Goal: Task Accomplishment & Management: Manage account settings

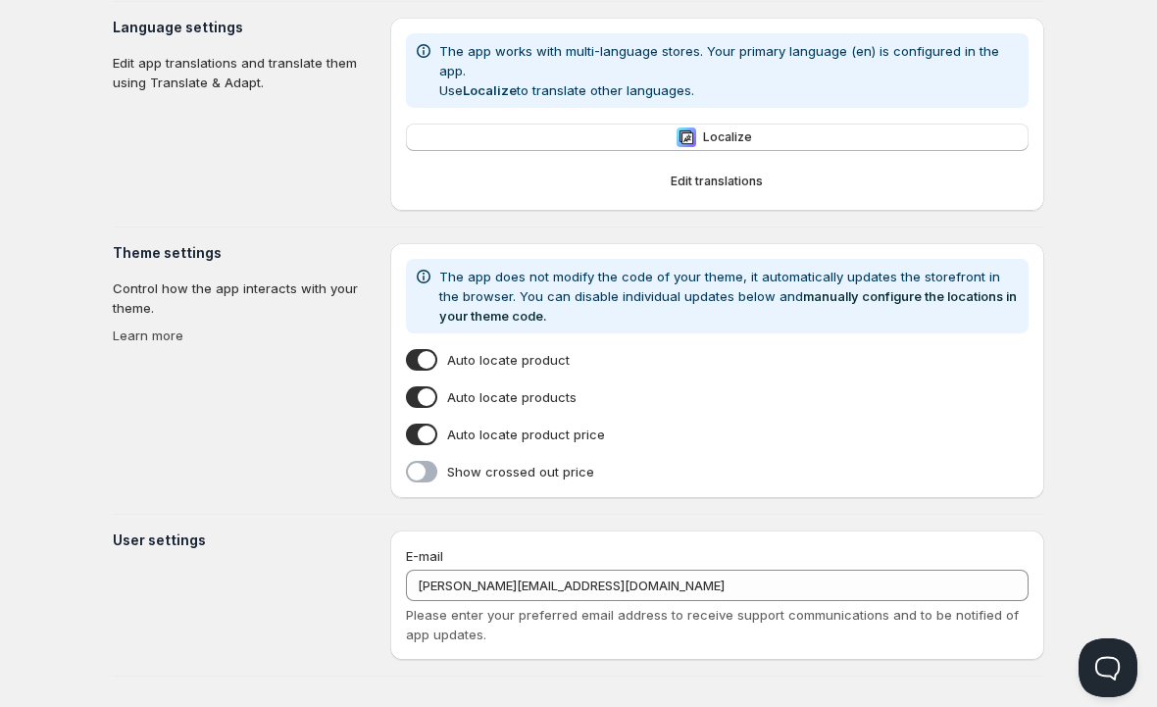
scroll to position [401, 0]
